Goal: Find specific page/section: Find specific page/section

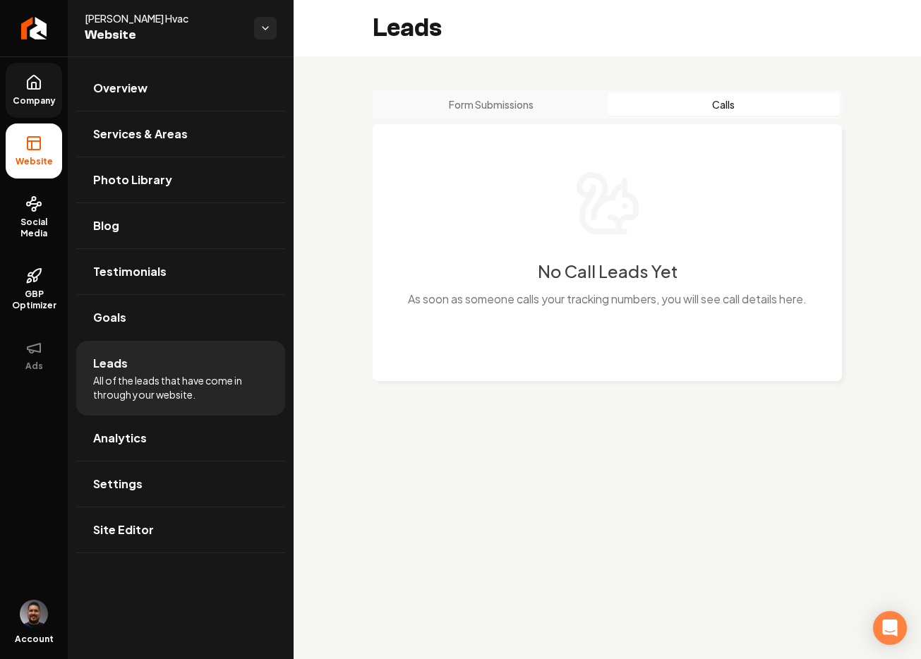
click at [48, 90] on link "Company" at bounding box center [34, 90] width 56 height 55
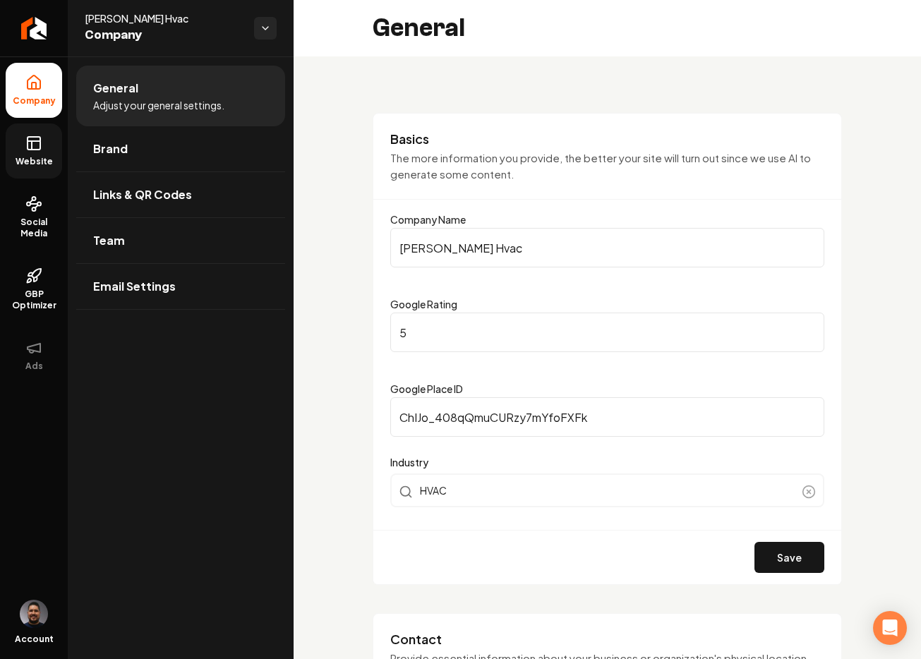
click at [32, 167] on span "Website" at bounding box center [34, 161] width 49 height 11
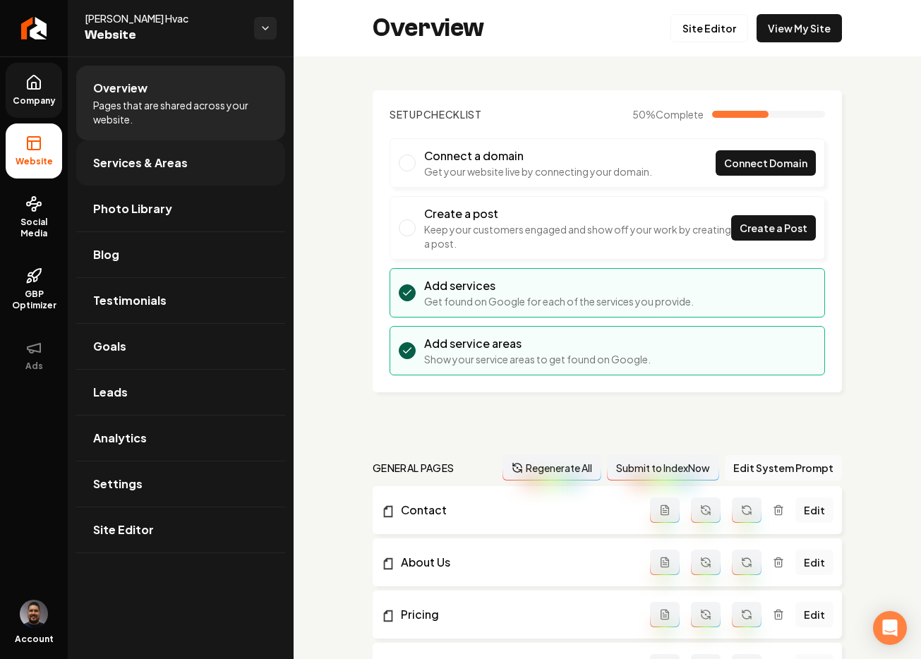
click at [114, 155] on span "Services & Areas" at bounding box center [140, 163] width 95 height 17
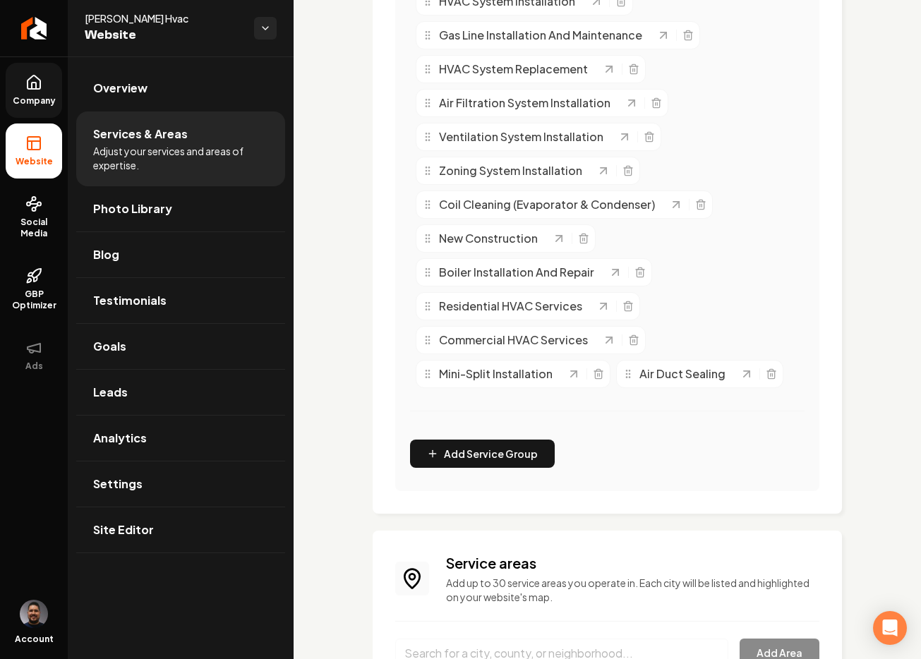
scroll to position [1000, 0]
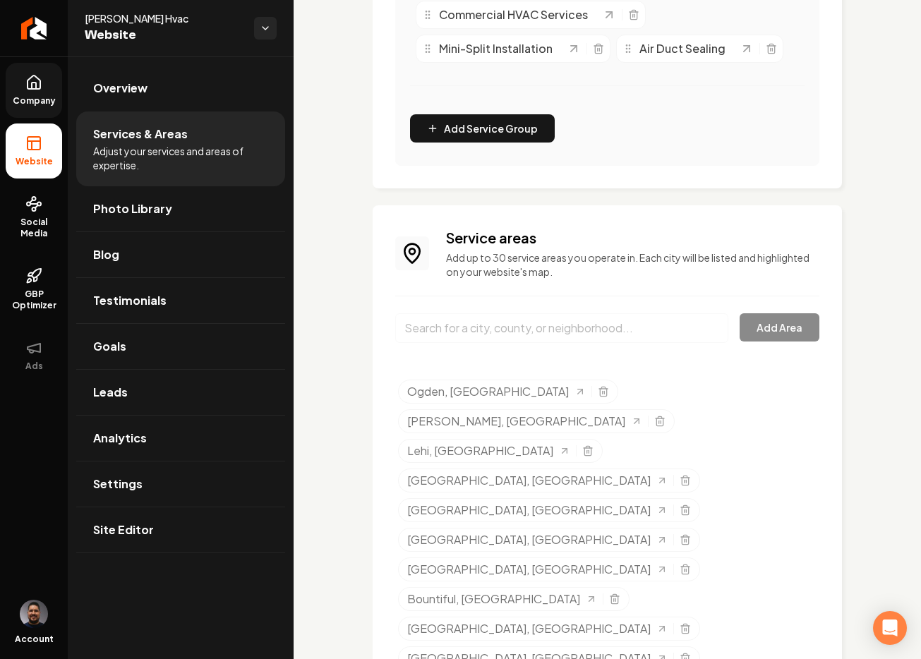
click at [466, 343] on input "Main content area" at bounding box center [561, 328] width 333 height 30
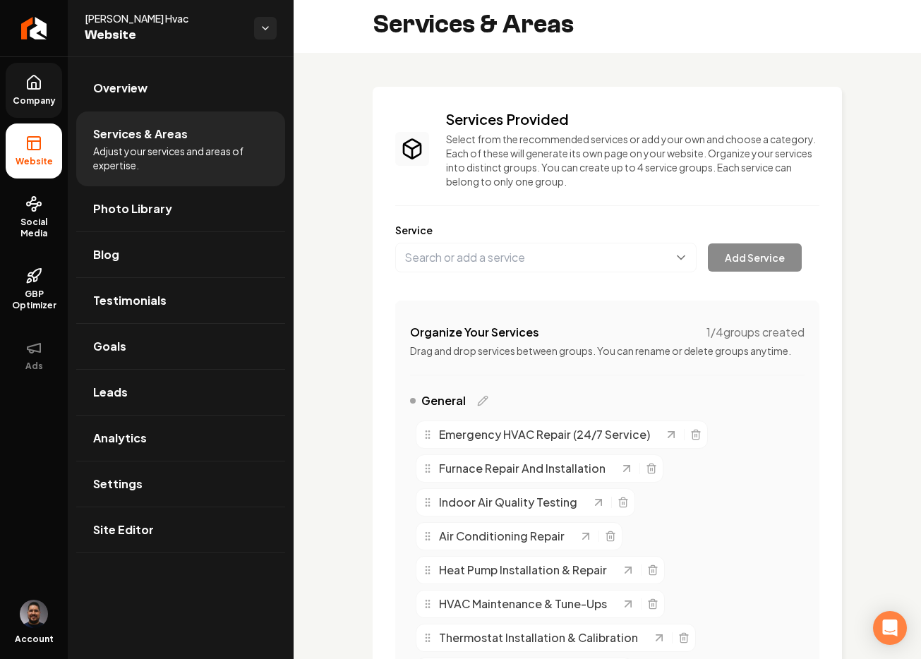
scroll to position [0, 0]
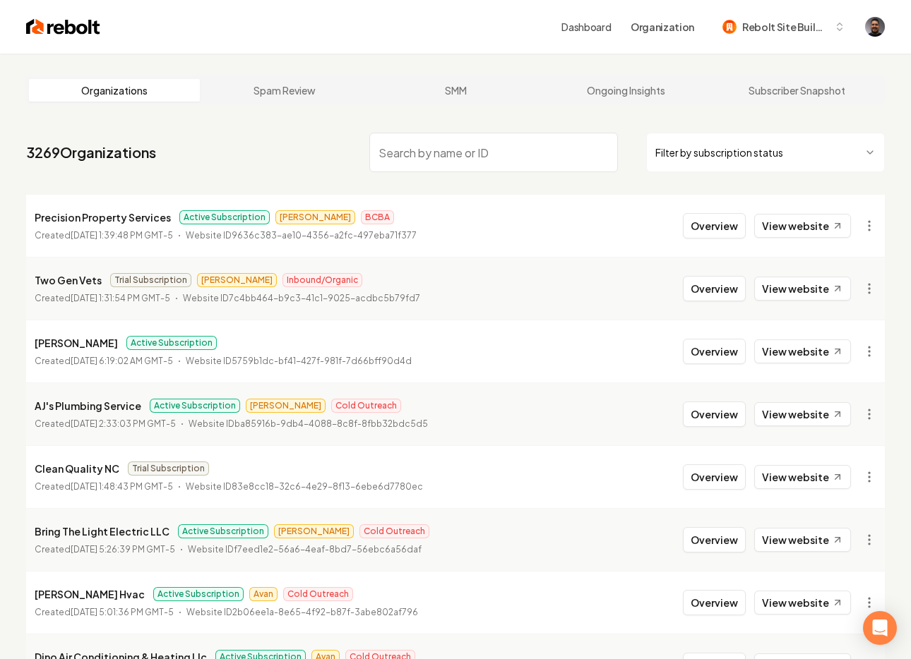
click at [424, 148] on input "search" at bounding box center [493, 153] width 249 height 40
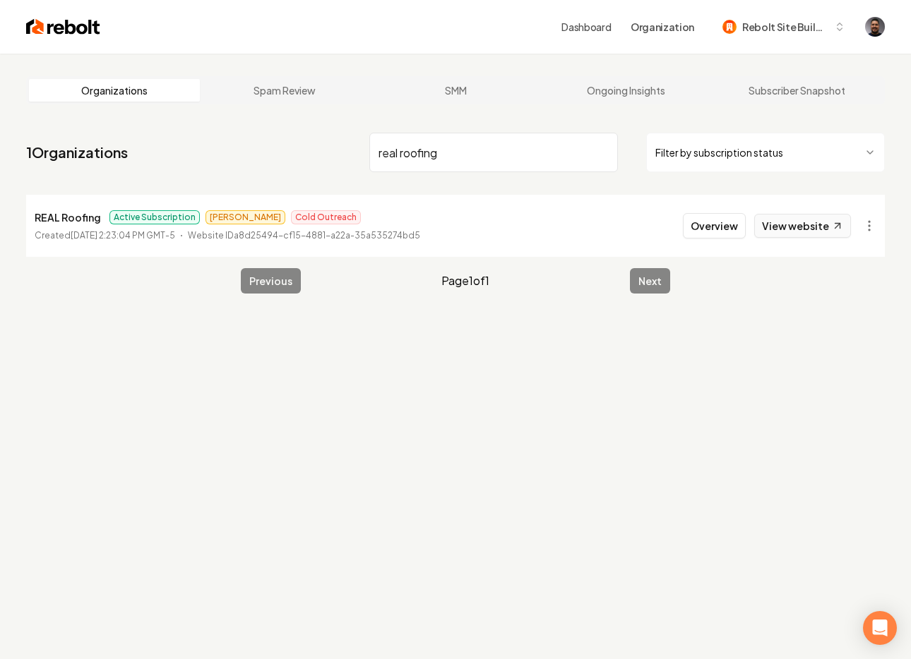
type input "real roofing"
click at [699, 223] on button "Overview" at bounding box center [714, 225] width 63 height 25
